Goal: Check status: Check status

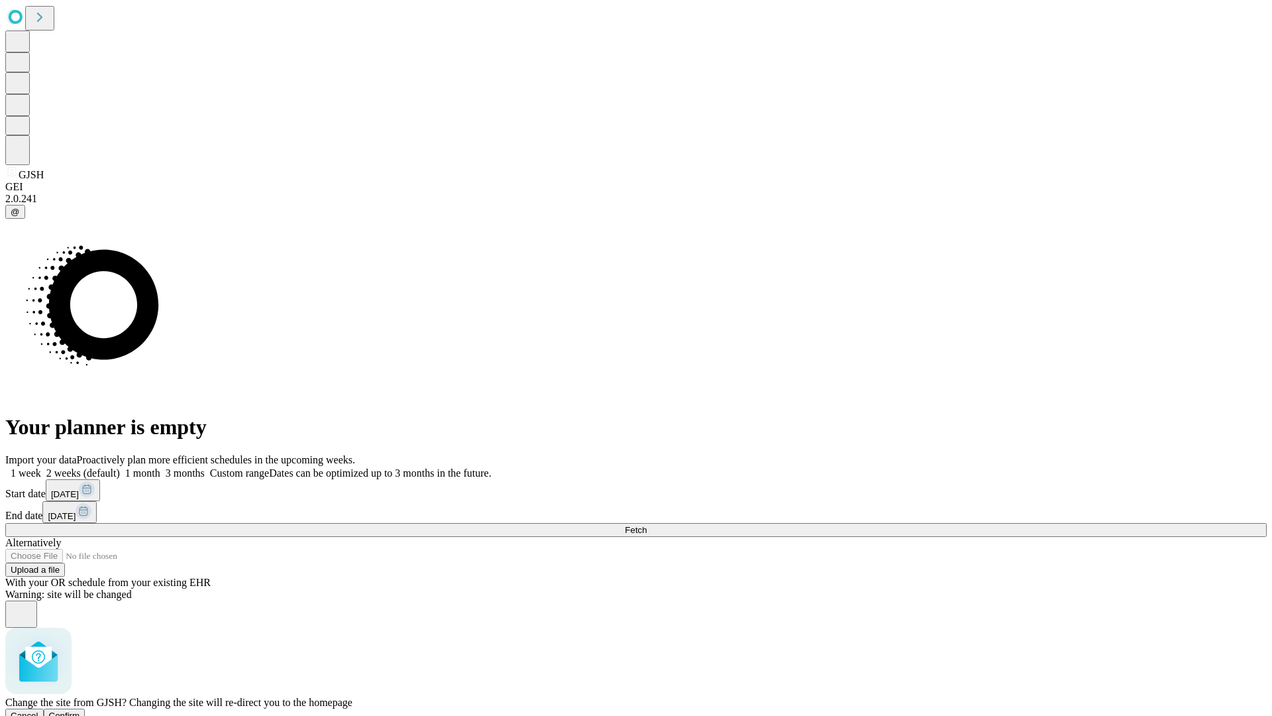
click at [80, 710] on span "Confirm" at bounding box center [64, 715] width 31 height 10
click at [120, 467] on label "2 weeks (default)" at bounding box center [80, 472] width 79 height 11
click at [647, 525] on span "Fetch" at bounding box center [636, 530] width 22 height 10
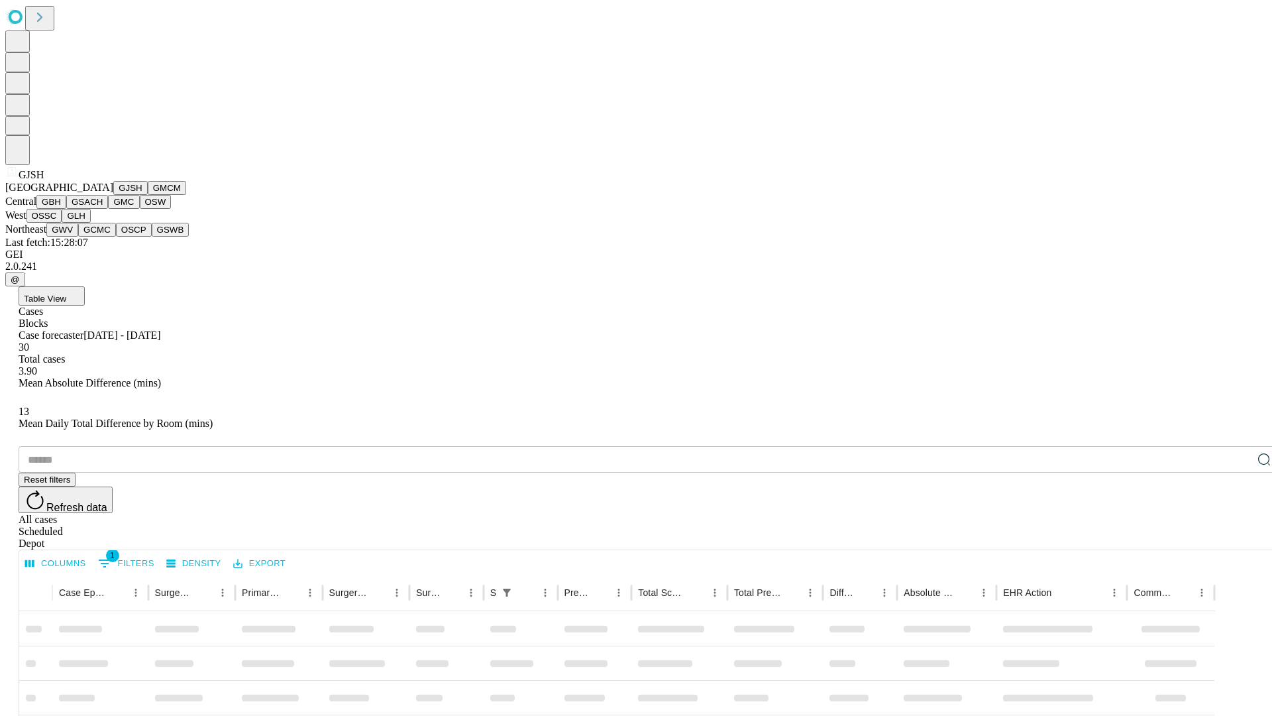
click at [148, 195] on button "GMCM" at bounding box center [167, 188] width 38 height 14
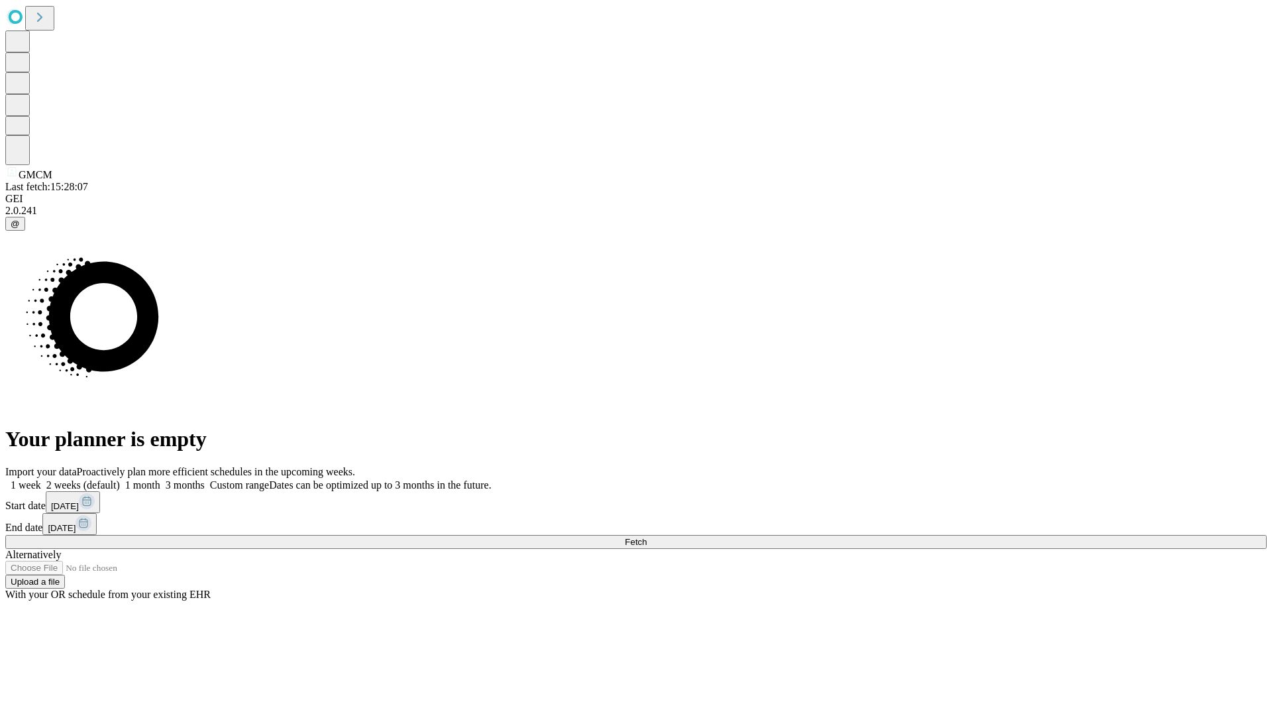
click at [120, 479] on label "2 weeks (default)" at bounding box center [80, 484] width 79 height 11
click at [647, 537] on span "Fetch" at bounding box center [636, 542] width 22 height 10
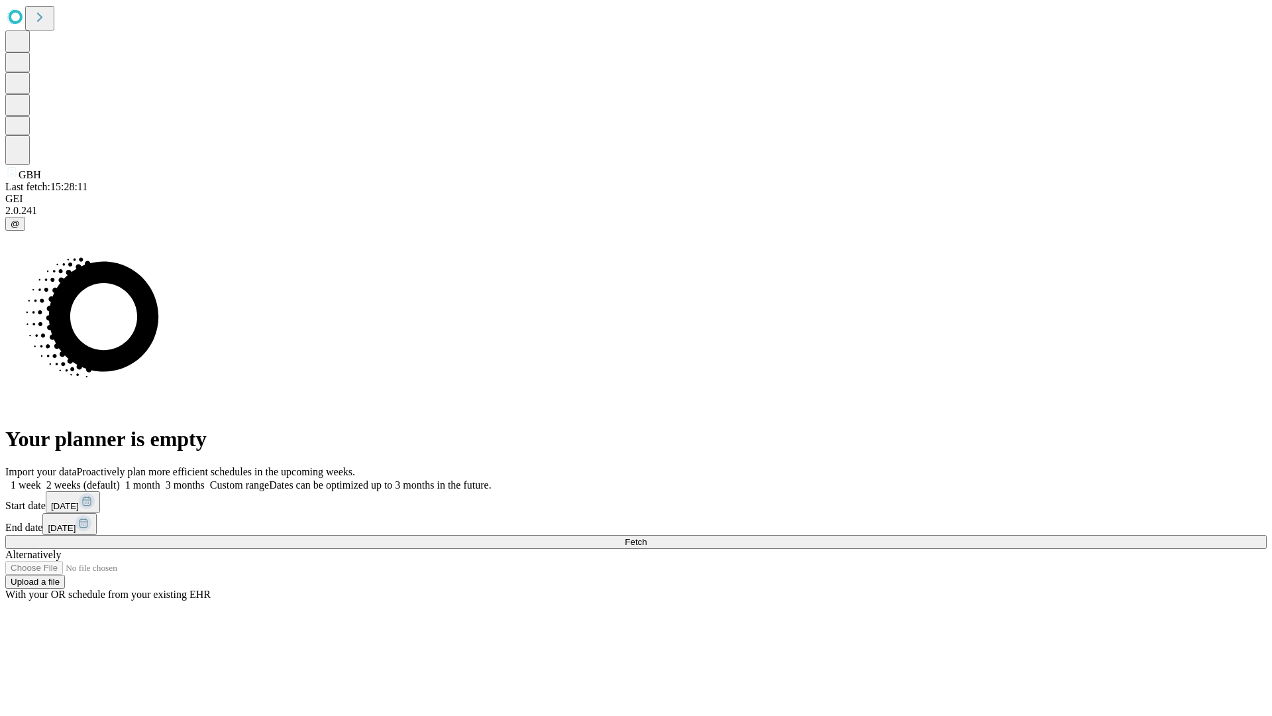
click at [120, 479] on label "2 weeks (default)" at bounding box center [80, 484] width 79 height 11
click at [647, 537] on span "Fetch" at bounding box center [636, 542] width 22 height 10
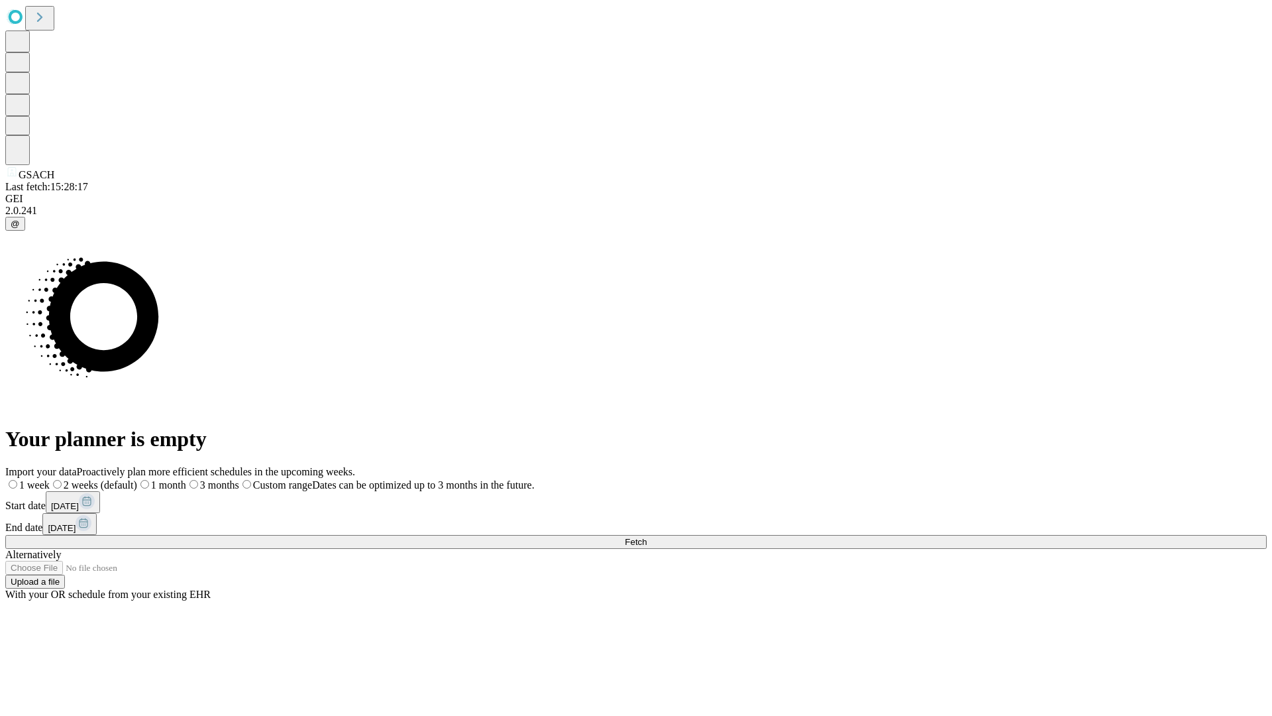
click at [647, 537] on span "Fetch" at bounding box center [636, 542] width 22 height 10
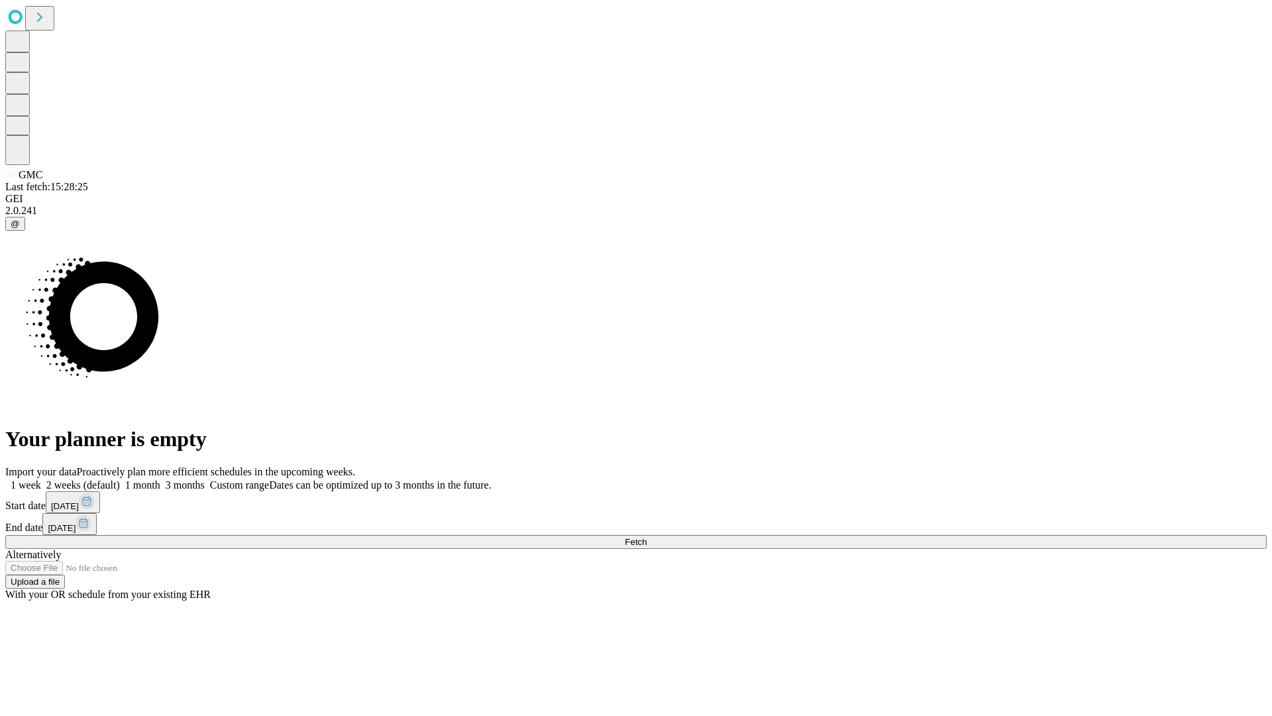
click at [120, 479] on label "2 weeks (default)" at bounding box center [80, 484] width 79 height 11
click at [647, 537] on span "Fetch" at bounding box center [636, 542] width 22 height 10
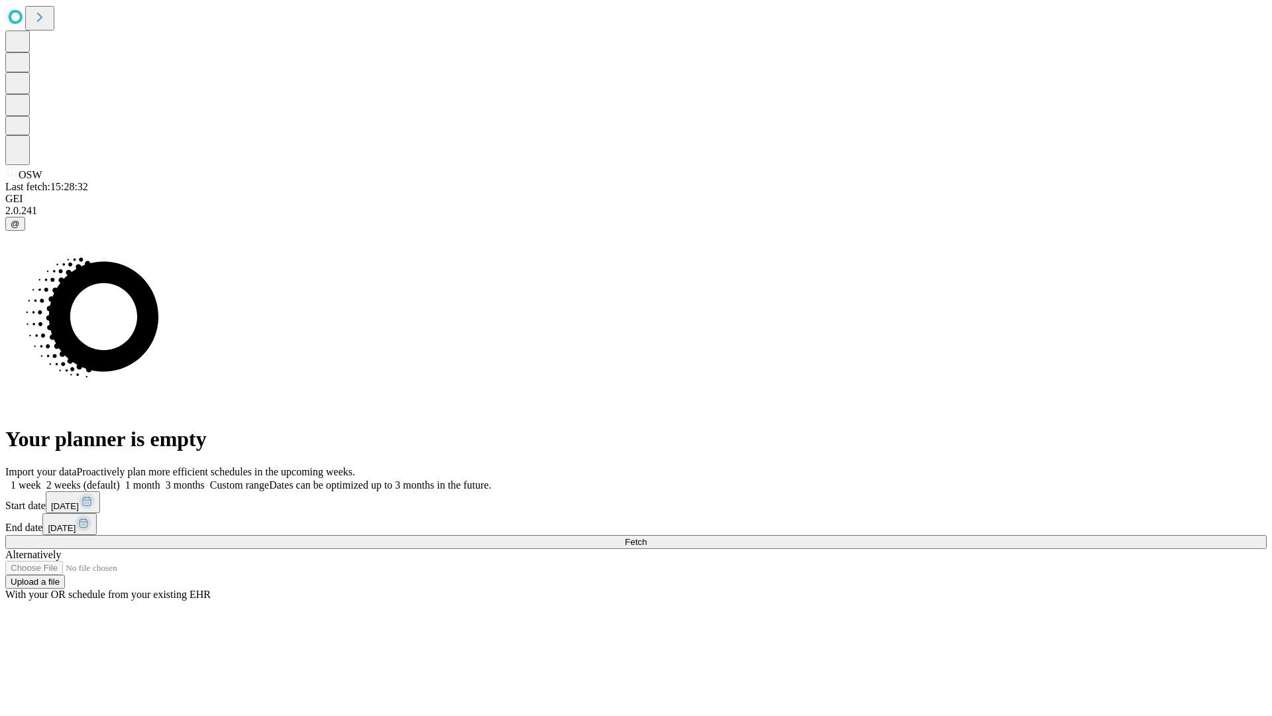
click at [120, 479] on label "2 weeks (default)" at bounding box center [80, 484] width 79 height 11
click at [647, 537] on span "Fetch" at bounding box center [636, 542] width 22 height 10
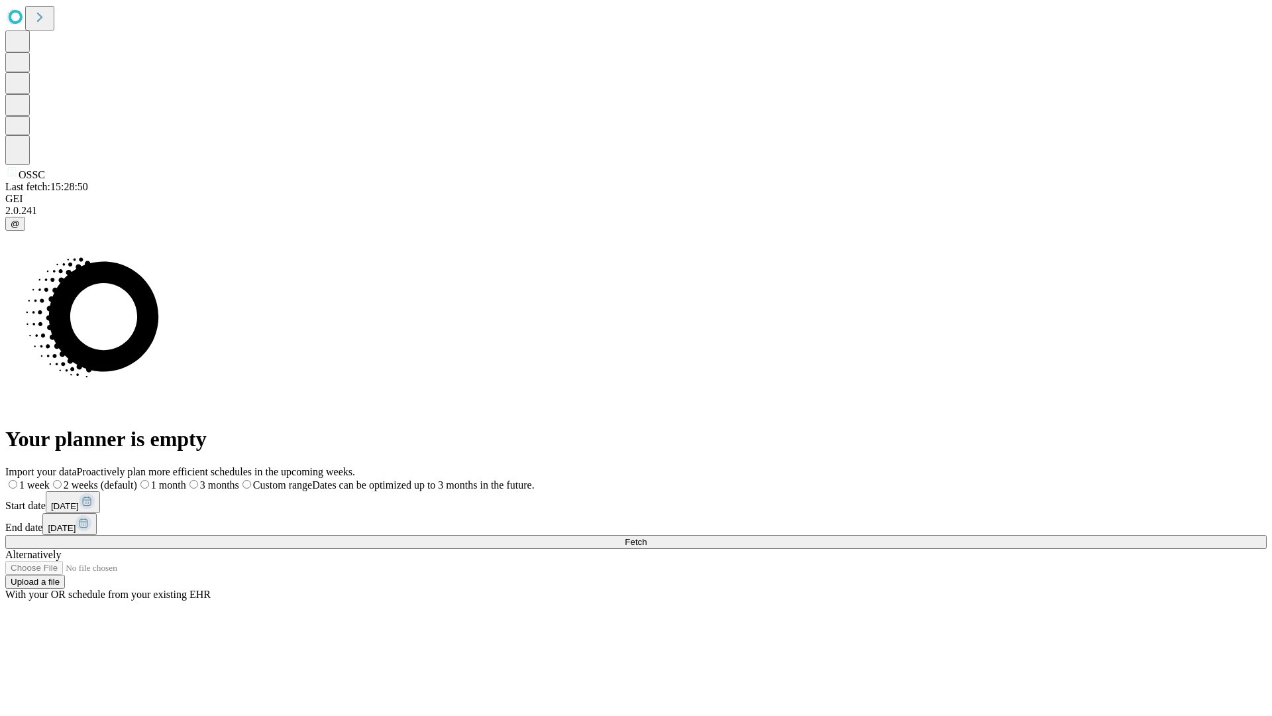
click at [137, 479] on label "2 weeks (default)" at bounding box center [93, 484] width 87 height 11
click at [647, 537] on span "Fetch" at bounding box center [636, 542] width 22 height 10
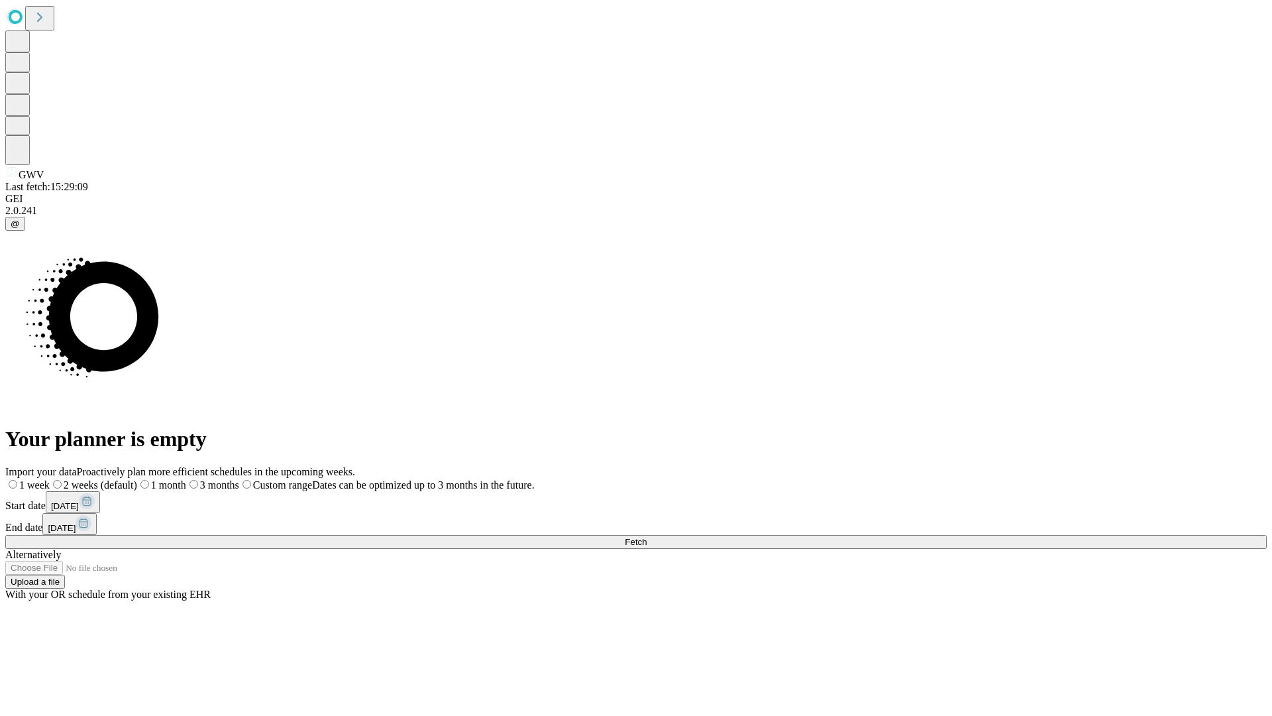
click at [137, 479] on label "2 weeks (default)" at bounding box center [93, 484] width 87 height 11
click at [647, 537] on span "Fetch" at bounding box center [636, 542] width 22 height 10
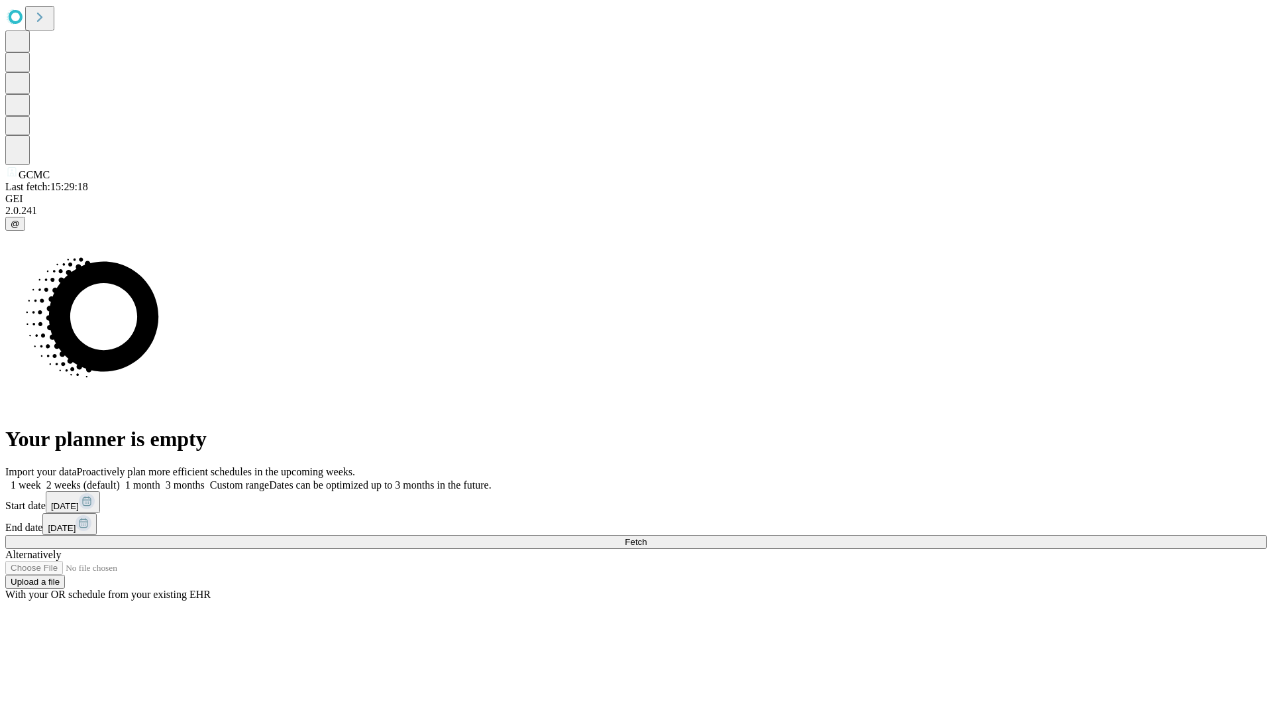
click at [647, 537] on span "Fetch" at bounding box center [636, 542] width 22 height 10
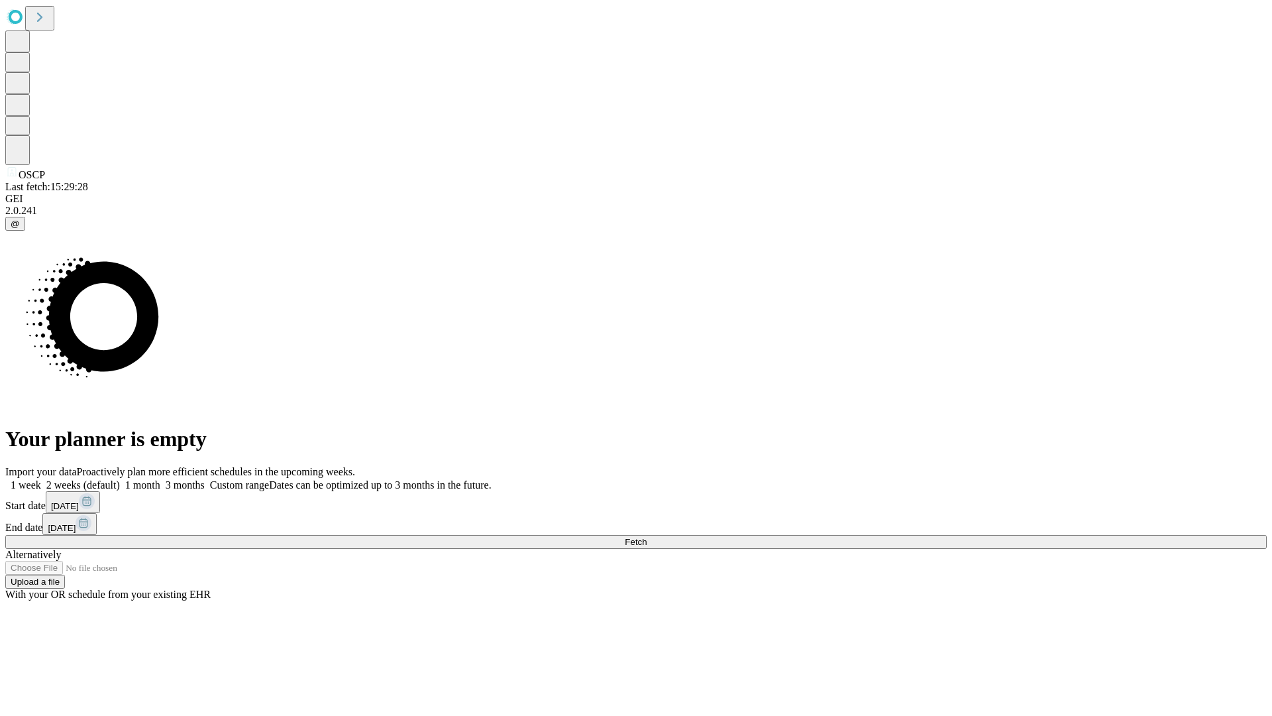
click at [120, 479] on label "2 weeks (default)" at bounding box center [80, 484] width 79 height 11
click at [647, 537] on span "Fetch" at bounding box center [636, 542] width 22 height 10
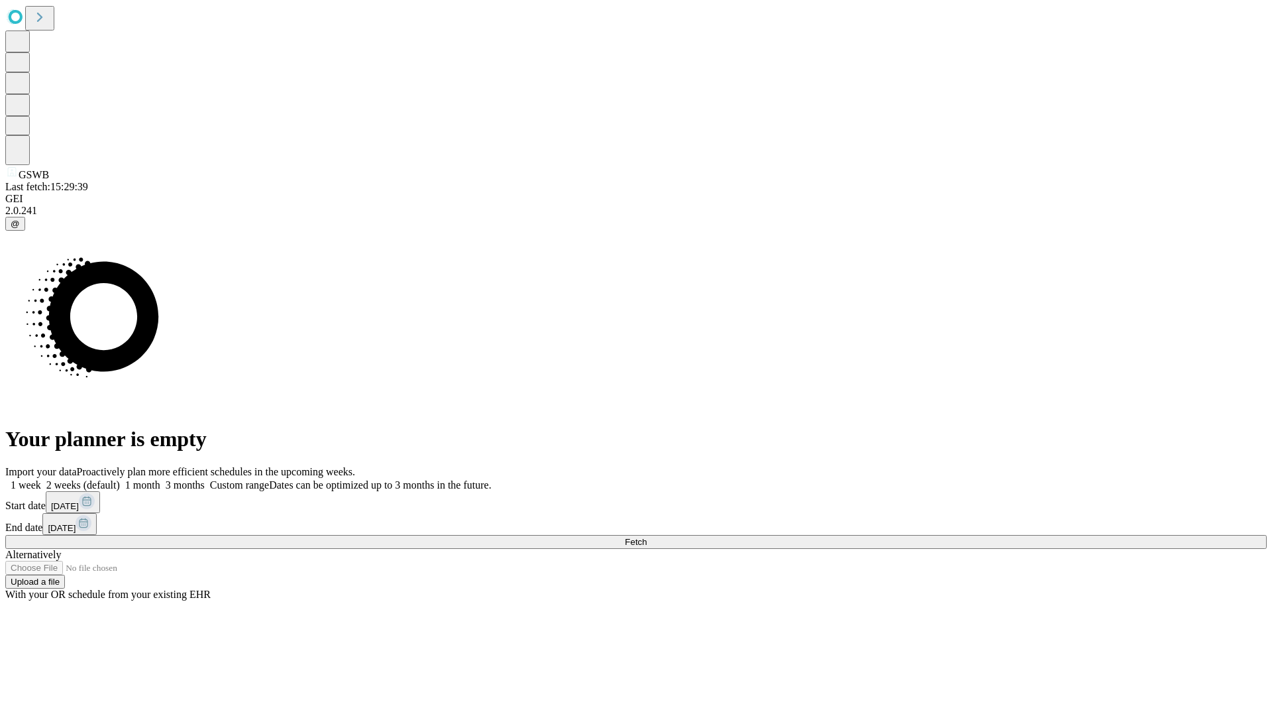
click at [647, 537] on span "Fetch" at bounding box center [636, 542] width 22 height 10
